Goal: Task Accomplishment & Management: Manage account settings

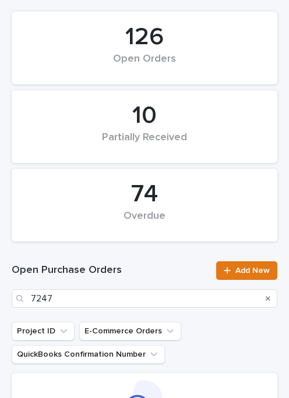
scroll to position [83, 0]
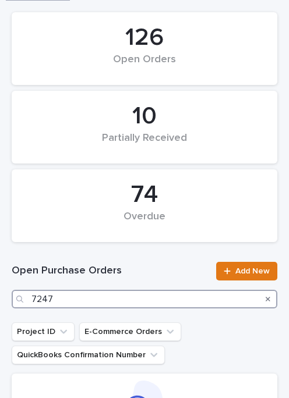
click at [113, 304] on input "7247" at bounding box center [145, 299] width 266 height 19
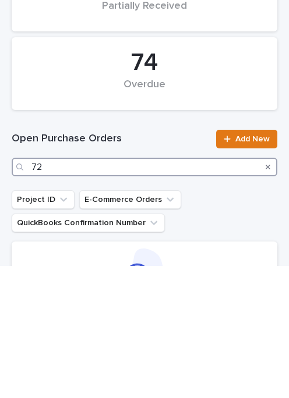
type input "7"
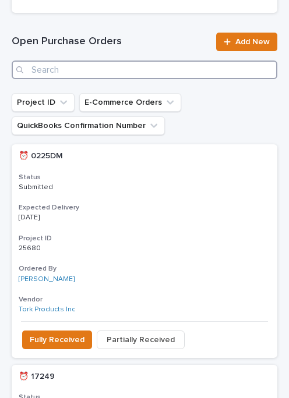
scroll to position [313, 0]
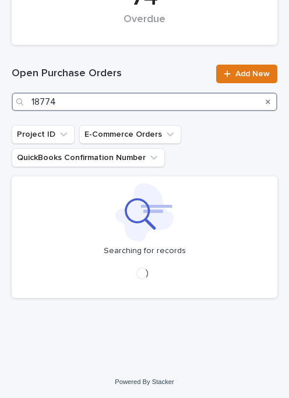
scroll to position [281, 0]
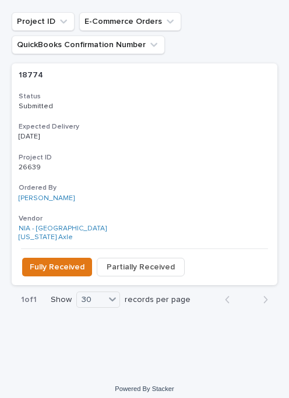
scroll to position [391, 0]
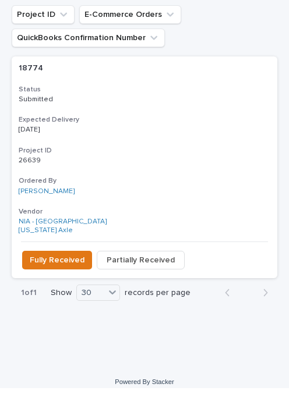
type input "18774"
click at [54, 264] on span "Fully Received" at bounding box center [57, 270] width 55 height 12
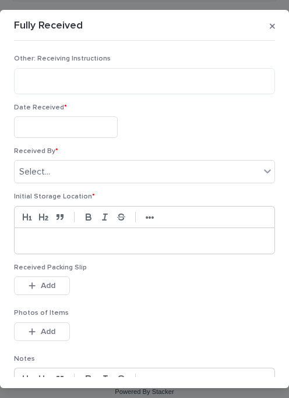
click at [79, 121] on input "text" at bounding box center [66, 127] width 104 height 22
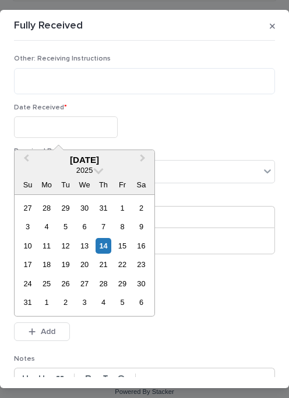
click at [88, 242] on div "13" at bounding box center [84, 246] width 16 height 16
type input "**********"
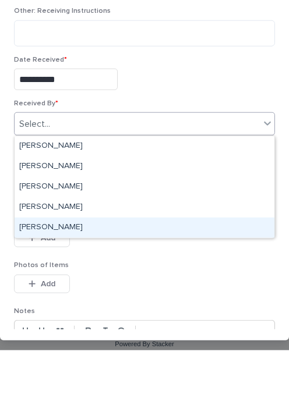
click at [84, 266] on div "[PERSON_NAME]" at bounding box center [145, 276] width 260 height 20
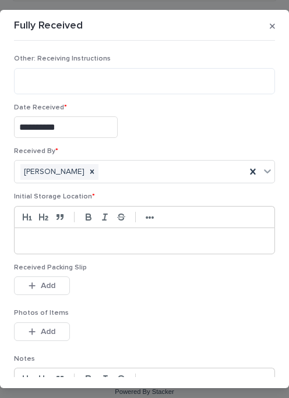
click at [76, 235] on p at bounding box center [144, 241] width 242 height 12
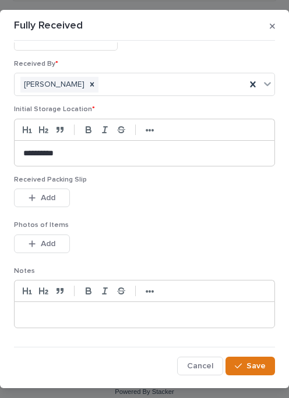
scroll to position [87, 0]
click at [61, 196] on button "Add" at bounding box center [42, 198] width 56 height 19
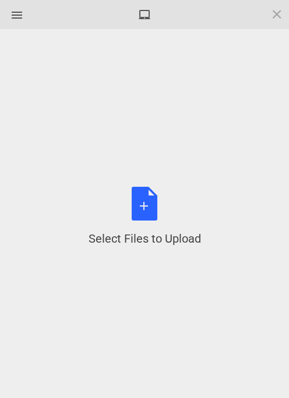
click at [143, 181] on div "Select Files to Upload or Drag and Drop, Copy and Paste Files" at bounding box center [144, 217] width 254 height 340
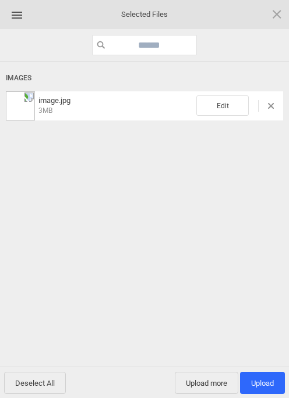
click at [214, 373] on span "Upload more" at bounding box center [206, 383] width 63 height 22
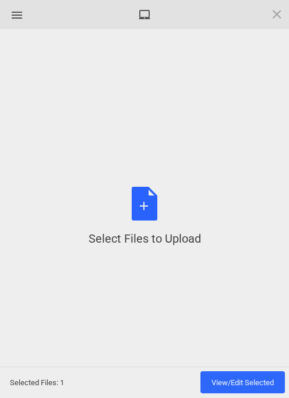
click at [153, 204] on div "Select Files to Upload or Drag and Drop, Copy and Paste Files" at bounding box center [145, 217] width 112 height 60
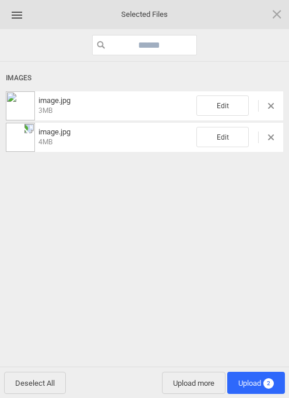
click at [252, 380] on span "Upload 2" at bounding box center [256, 383] width 36 height 9
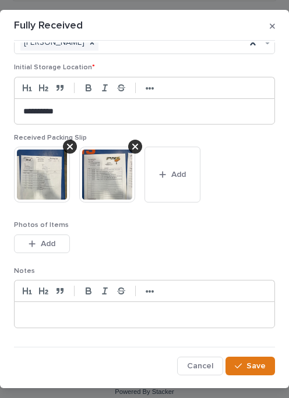
scroll to position [129, 0]
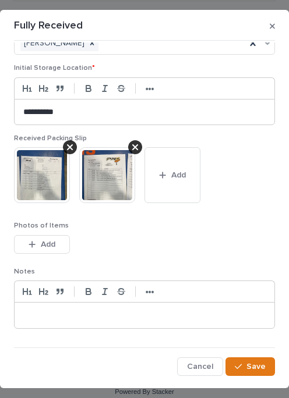
click at [252, 365] on span "Save" at bounding box center [255, 367] width 19 height 8
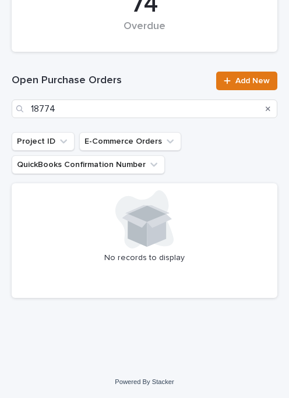
scroll to position [274, 0]
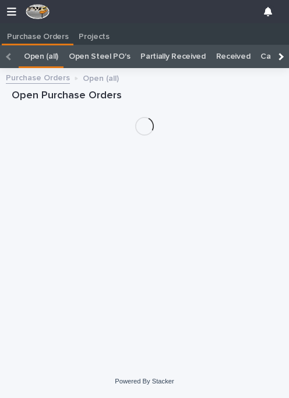
scroll to position [25, 0]
